Goal: Use online tool/utility: Utilize a website feature to perform a specific function

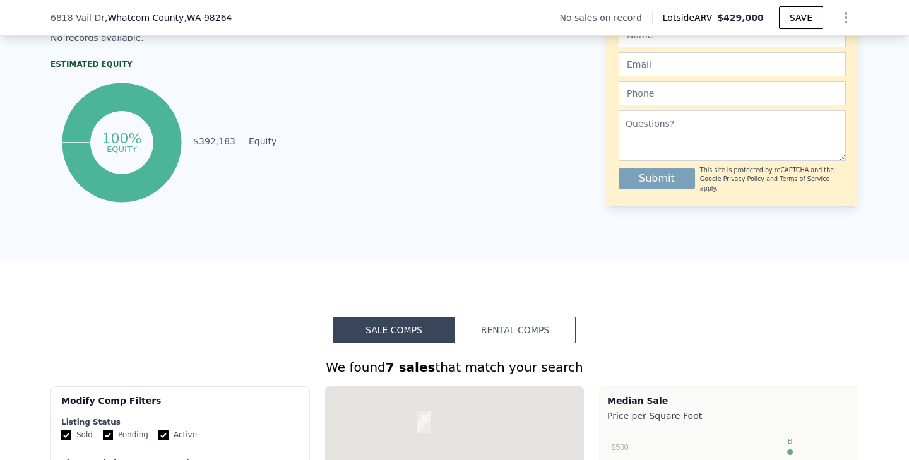
scroll to position [661, 0]
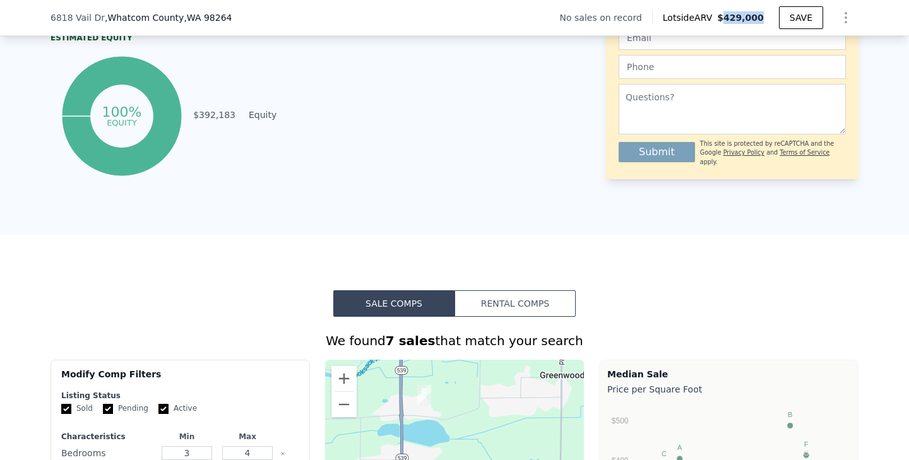
drag, startPoint x: 738, startPoint y: 26, endPoint x: 726, endPoint y: 19, distance: 13.3
click at [726, 19] on div "No sales on record Lotside ARV $429,000 SAVE" at bounding box center [709, 17] width 298 height 25
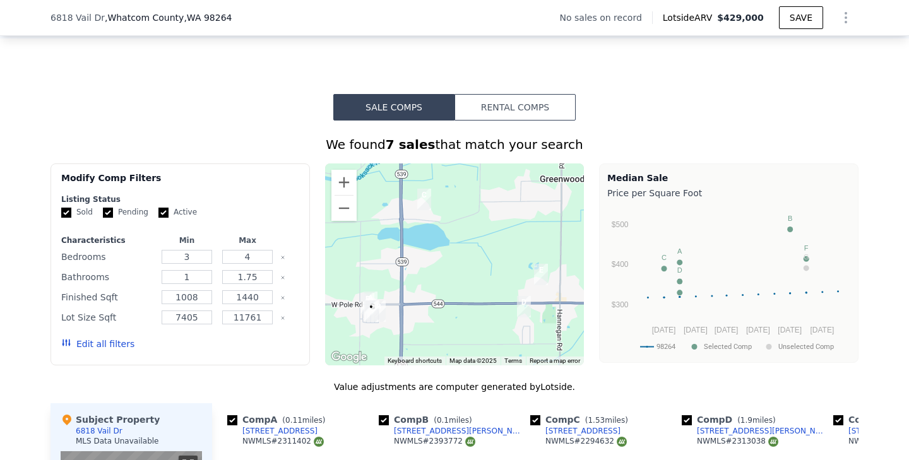
scroll to position [859, 0]
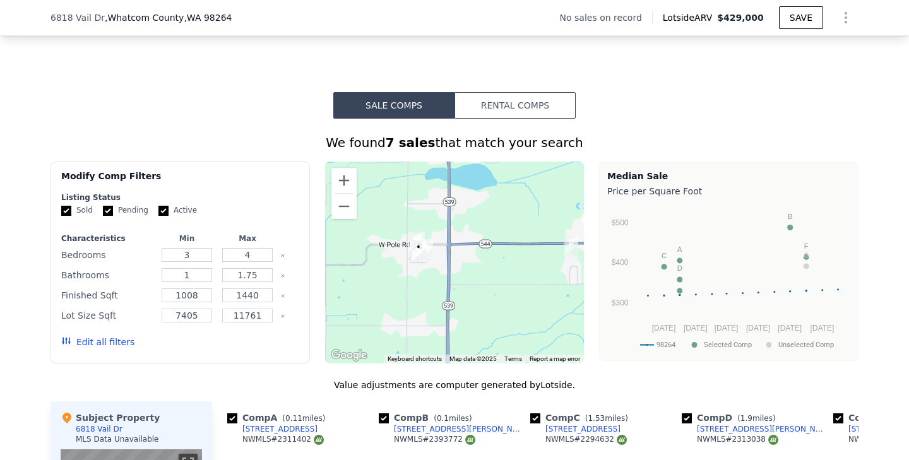
drag, startPoint x: 412, startPoint y: 293, endPoint x: 459, endPoint y: 233, distance: 75.9
click at [460, 233] on div at bounding box center [454, 263] width 259 height 202
click at [344, 184] on button "Zoom in" at bounding box center [343, 180] width 25 height 25
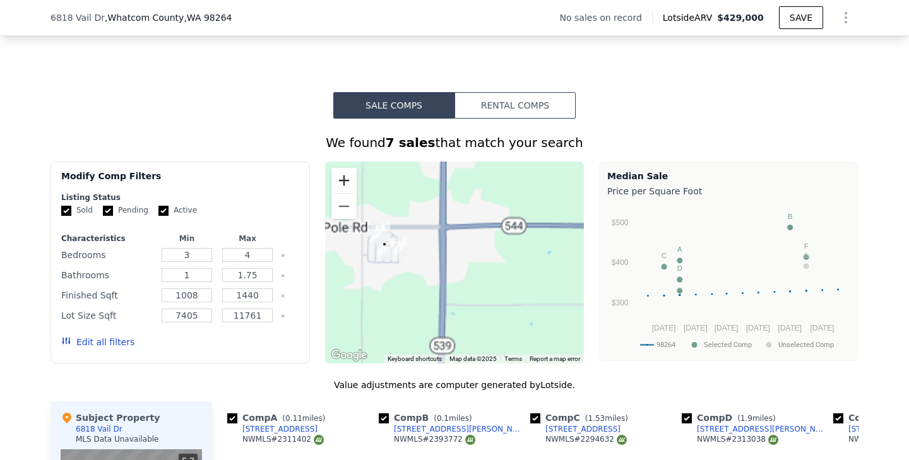
click at [344, 184] on button "Zoom in" at bounding box center [343, 180] width 25 height 25
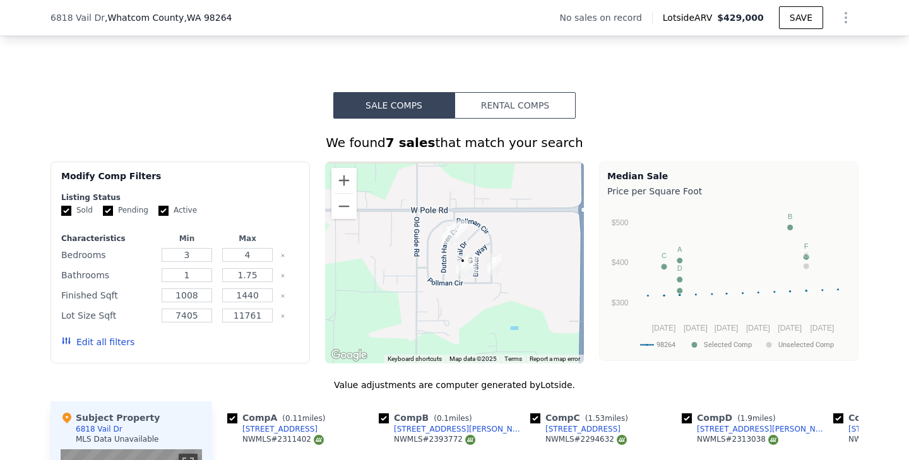
drag, startPoint x: 392, startPoint y: 234, endPoint x: 543, endPoint y: 255, distance: 152.9
click at [545, 255] on div at bounding box center [454, 263] width 259 height 202
click at [353, 194] on button "Zoom out" at bounding box center [343, 206] width 25 height 25
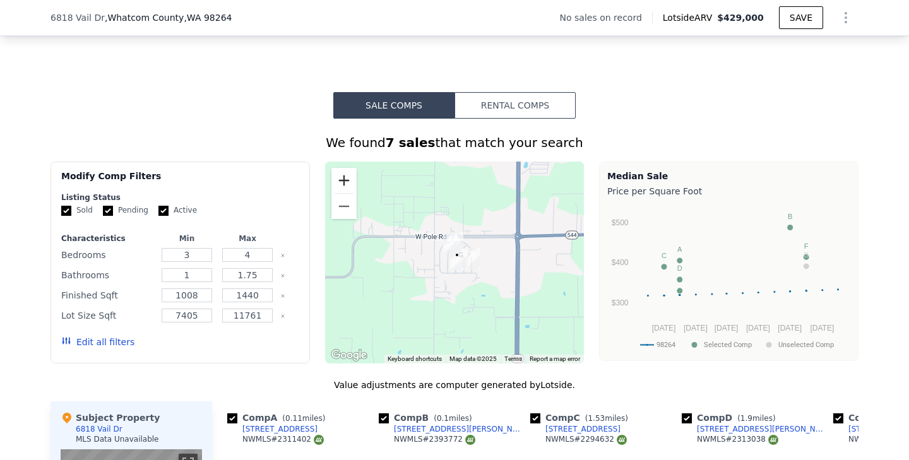
click at [345, 180] on button "Zoom in" at bounding box center [343, 180] width 25 height 25
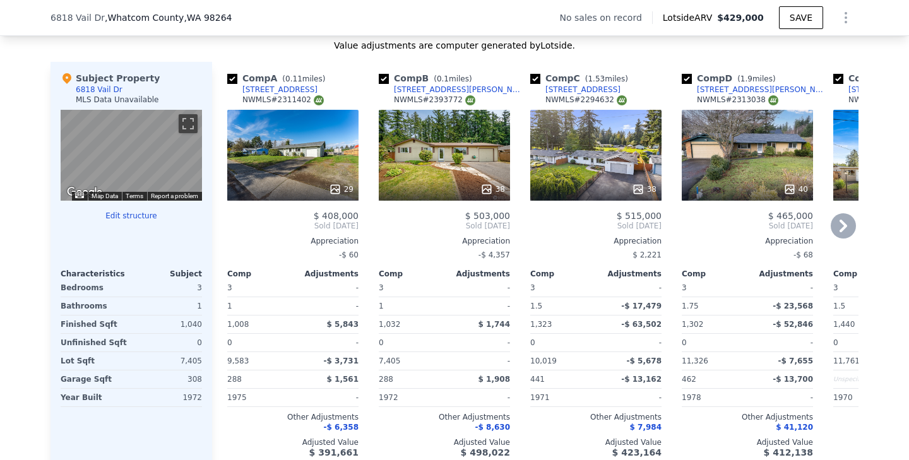
scroll to position [1223, 0]
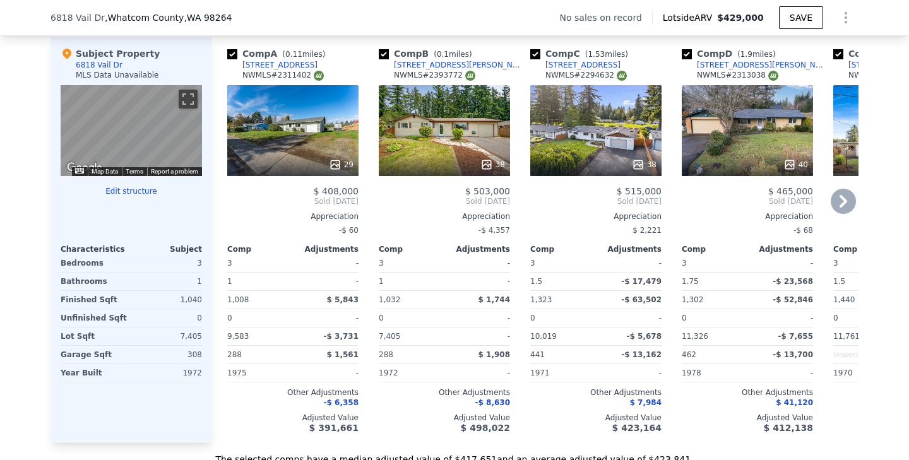
click at [845, 204] on icon at bounding box center [842, 201] width 25 height 25
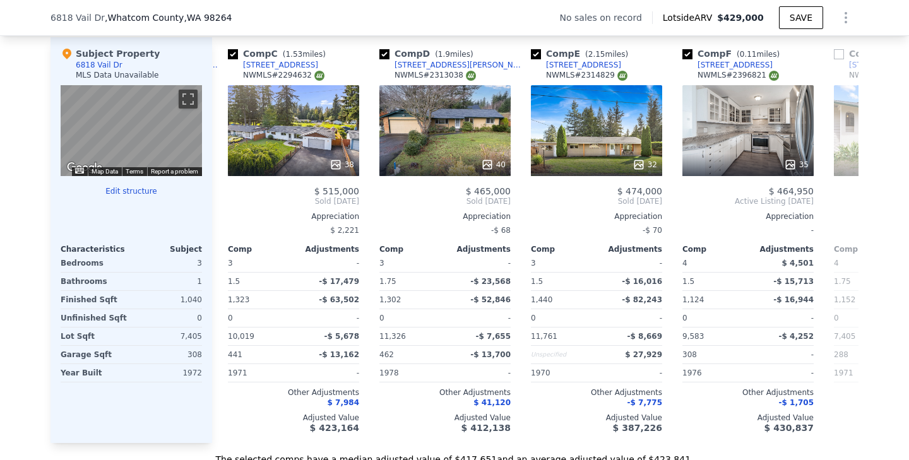
scroll to position [0, 303]
click at [840, 206] on icon at bounding box center [843, 201] width 8 height 13
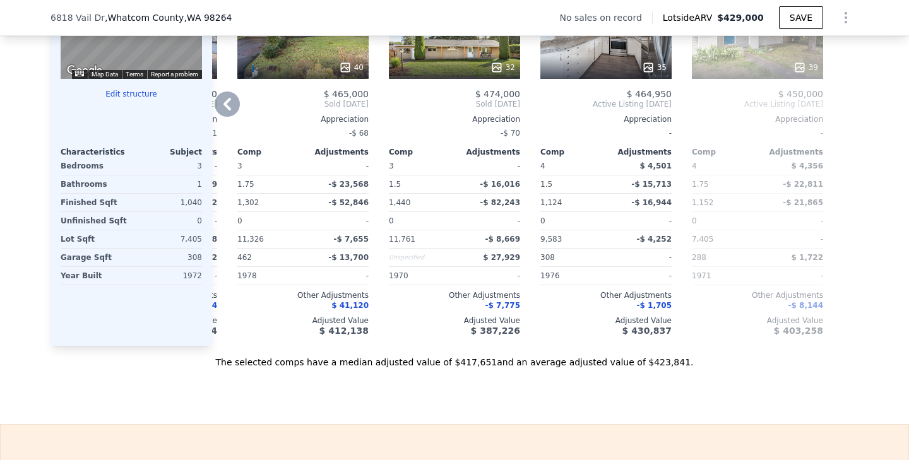
scroll to position [1325, 0]
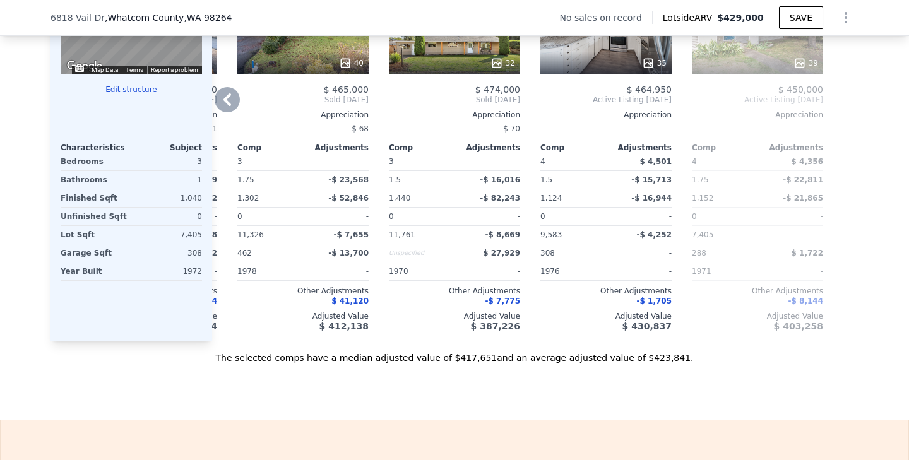
click at [223, 102] on icon at bounding box center [227, 99] width 25 height 25
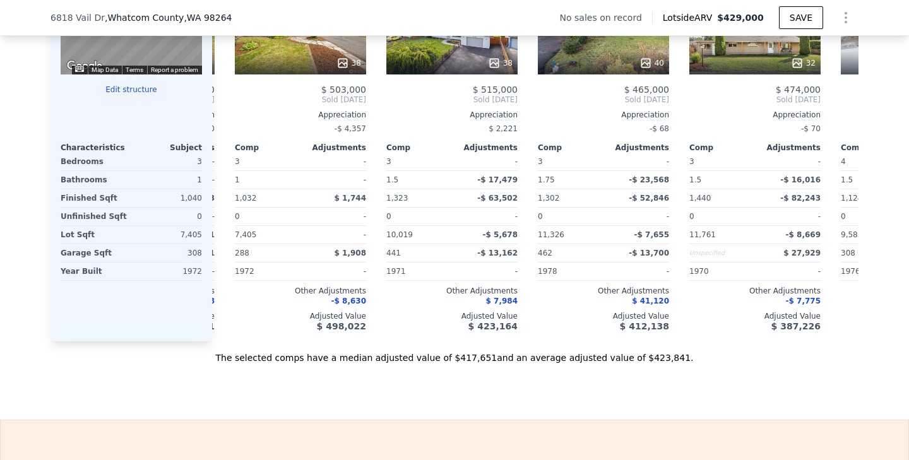
scroll to position [0, 141]
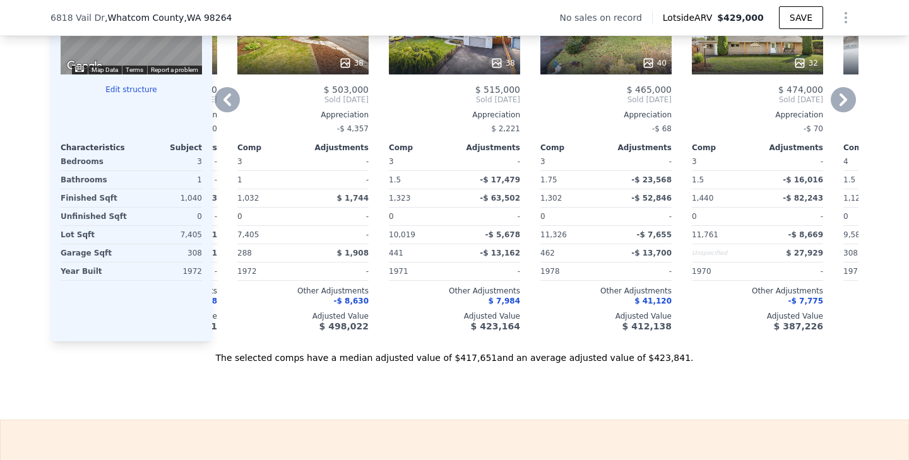
click at [850, 97] on icon at bounding box center [842, 99] width 25 height 25
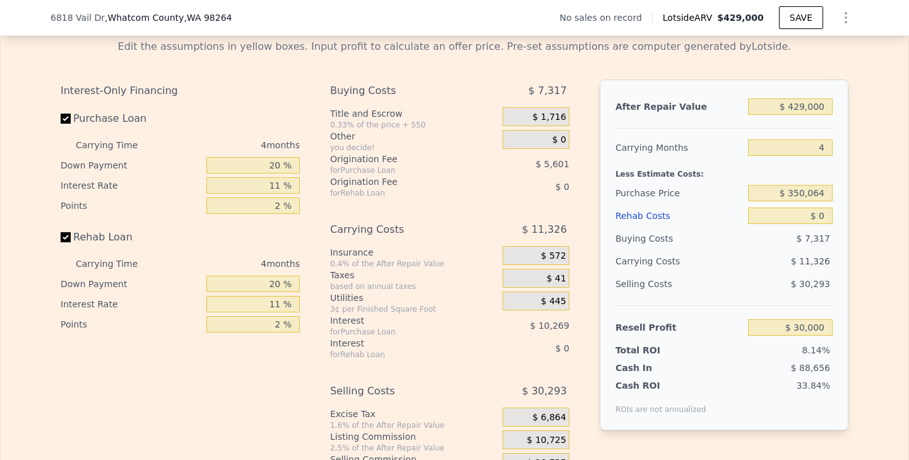
scroll to position [1756, 0]
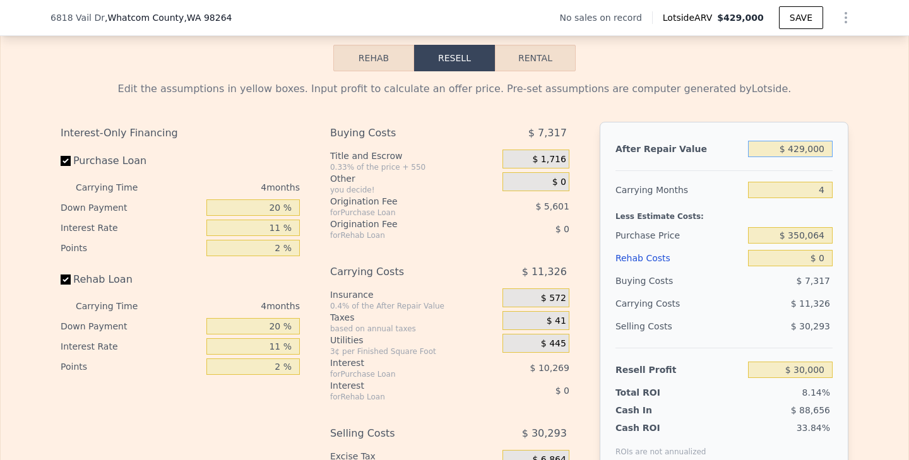
drag, startPoint x: 796, startPoint y: 151, endPoint x: 808, endPoint y: 151, distance: 11.4
click at [808, 151] on input "$ 429,000" at bounding box center [790, 149] width 85 height 16
type input "$ 45,000"
type input "-$ 326,865"
type input "$ 450,000"
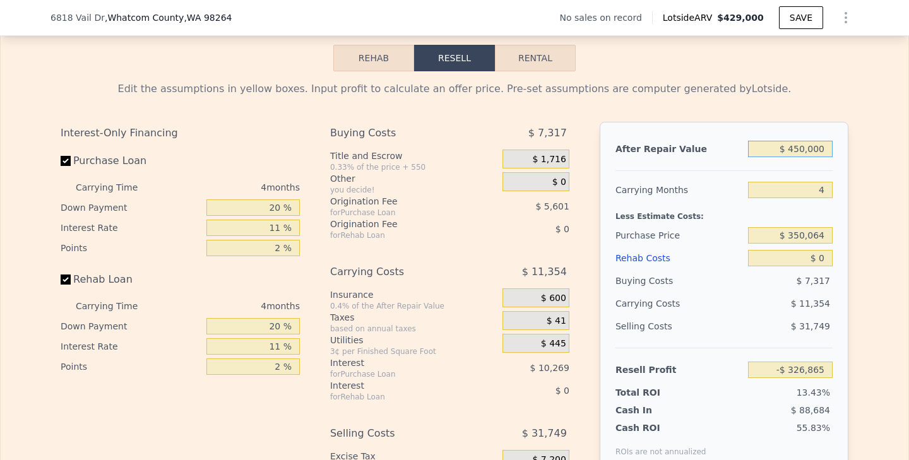
type input "$ 49,516"
type input "$ 450,000"
click at [799, 177] on div "After Repair Value $ 450,000 Carrying Months 4 Less Estimate Costs: Purchase Pr…" at bounding box center [723, 297] width 249 height 351
